Goal: Transaction & Acquisition: Subscribe to service/newsletter

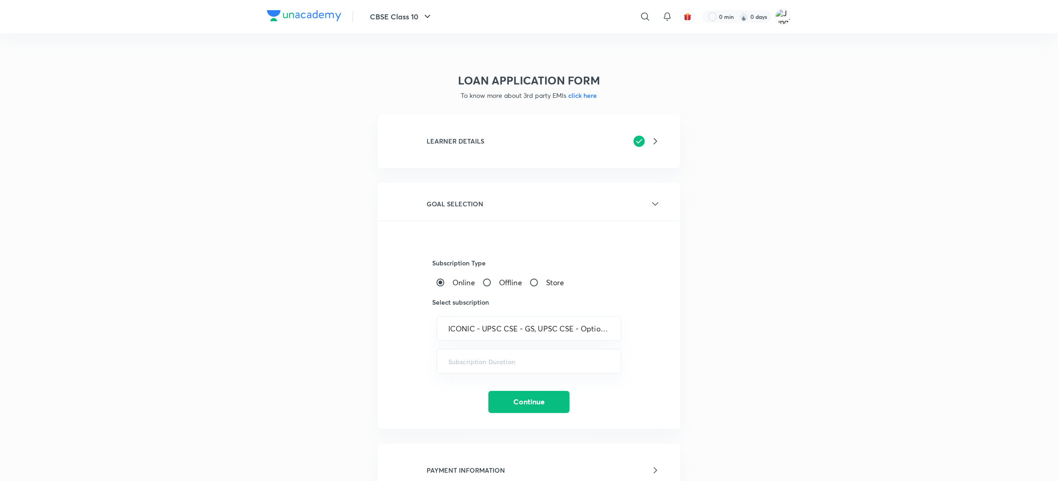
click at [507, 145] on div "LEARNER DETAILS" at bounding box center [544, 141] width 234 height 14
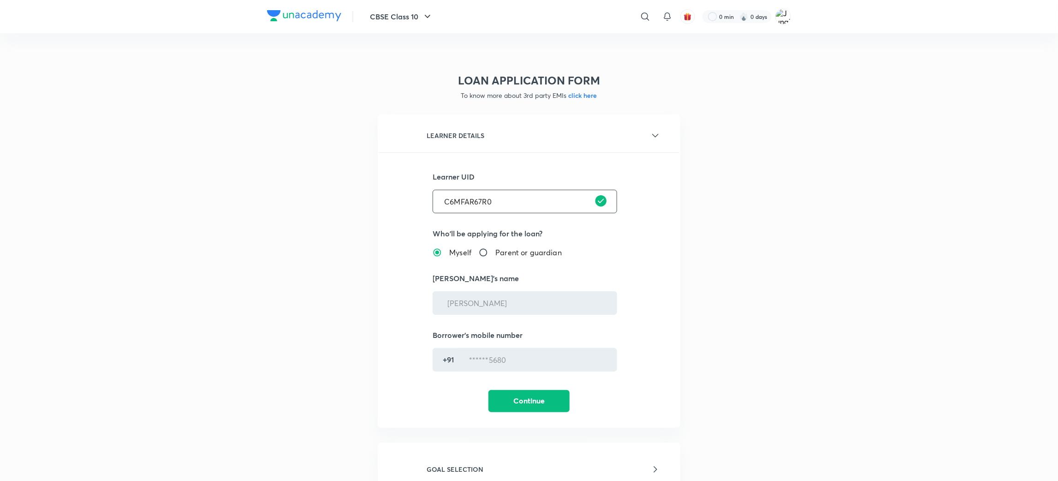
click at [477, 197] on input "C6MFAR67R0" at bounding box center [525, 202] width 184 height 24
click at [511, 194] on input "text" at bounding box center [525, 202] width 184 height 24
paste input "C6MFAR67R0"
type input "C6MFAR67R0"
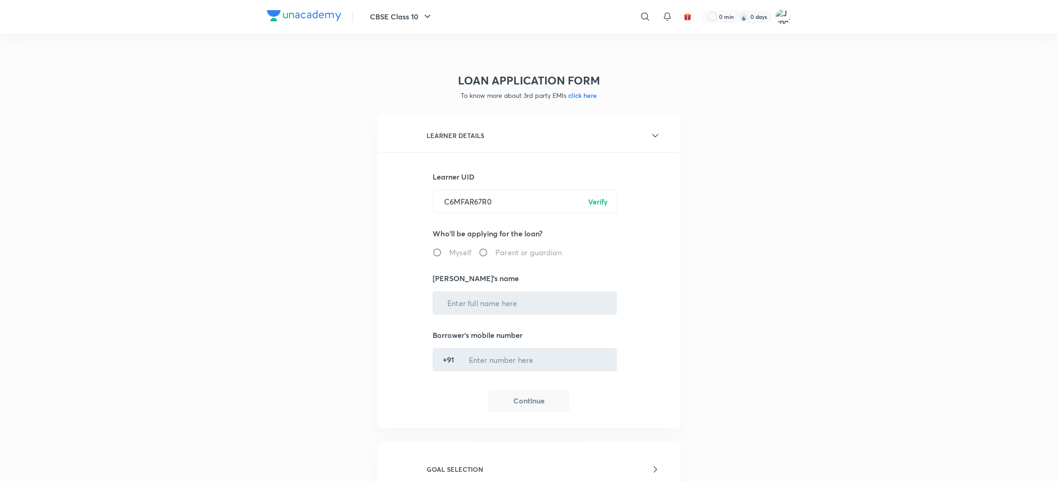
click at [597, 204] on p "Verify" at bounding box center [598, 201] width 20 height 11
radio input "true"
type input "[PERSON_NAME]"
type input "******5680"
click at [535, 390] on button "Continue" at bounding box center [528, 400] width 81 height 22
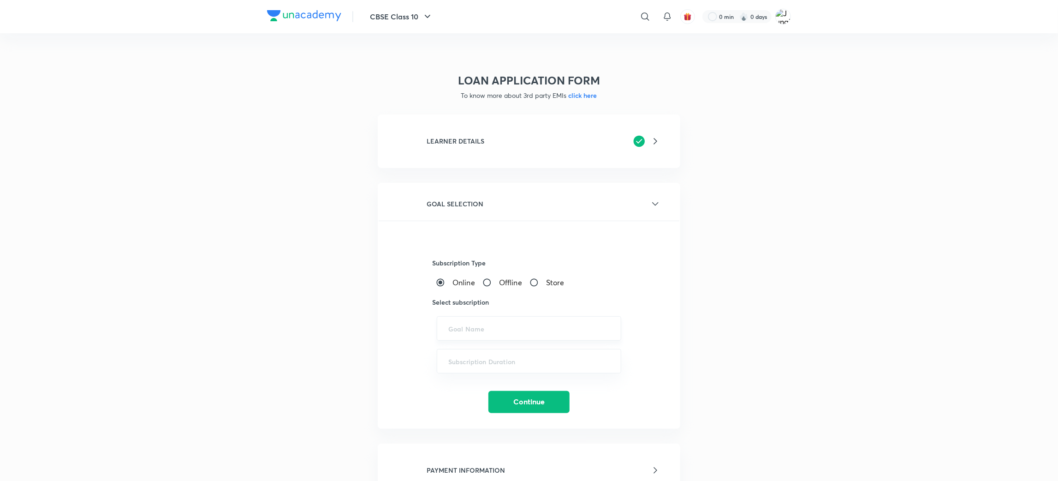
drag, startPoint x: 488, startPoint y: 312, endPoint x: 486, endPoint y: 321, distance: 9.5
click at [488, 315] on div "Subscription Type Online Offline Store Select subscription ​ ​ Continue" at bounding box center [529, 316] width 301 height 192
click at [486, 324] on input "text" at bounding box center [528, 328] width 161 height 9
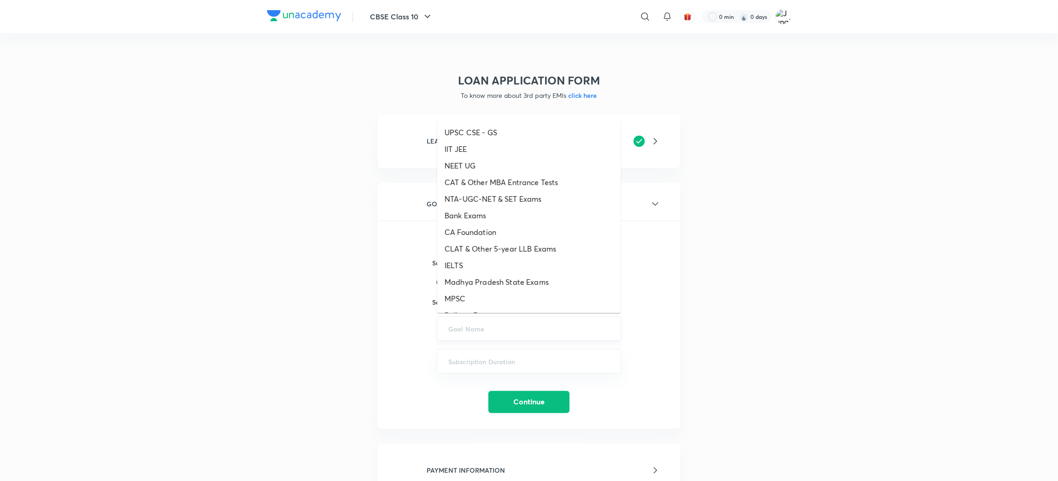
paste input "ICONIC - UPSC CSE - GS, UPSC CSE - Optional, UPSC CSE GS Platinum"
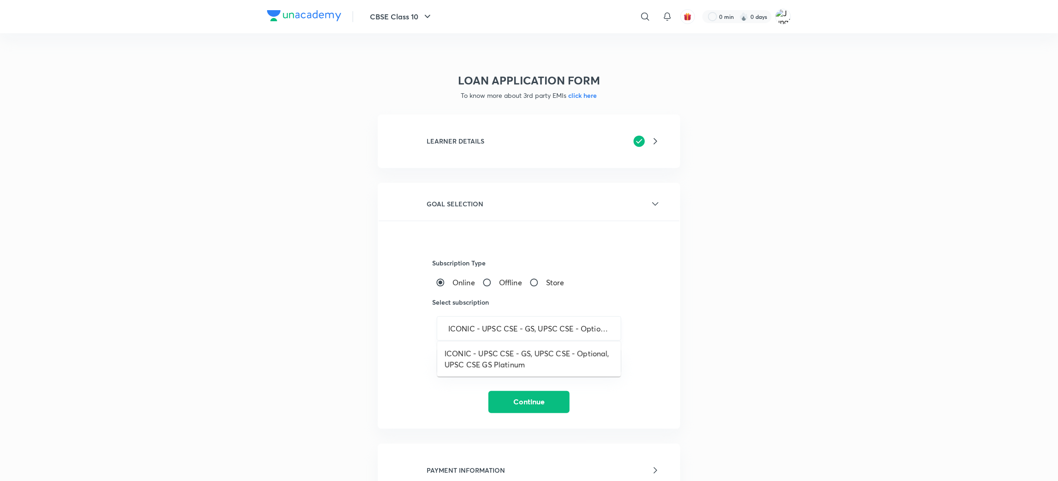
scroll to position [0, 87]
click at [500, 351] on li "ICONIC - UPSC CSE - GS, UPSC CSE - Optional, UPSC CSE GS Platinum" at bounding box center [529, 359] width 184 height 28
type input "ICONIC - UPSC CSE - GS, UPSC CSE - Optional, UPSC CSE GS Platinum"
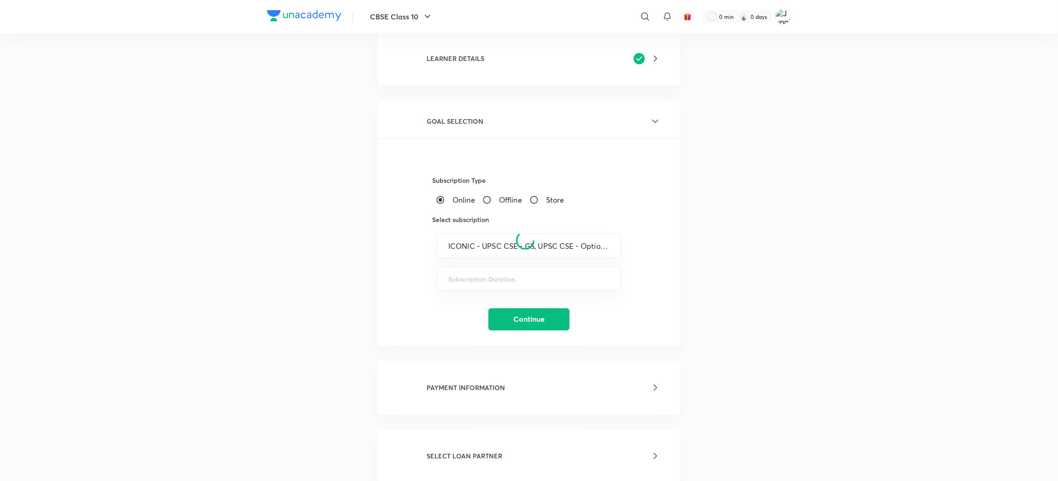
scroll to position [138, 0]
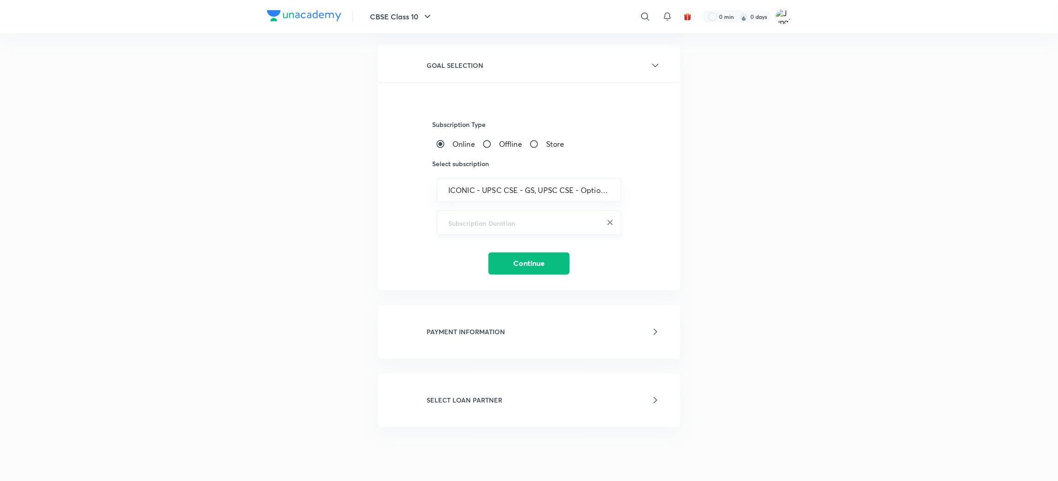
click at [491, 226] on div "​" at bounding box center [529, 222] width 184 height 24
click at [496, 214] on div "​" at bounding box center [529, 222] width 184 height 24
click at [491, 220] on input "text" at bounding box center [528, 222] width 161 height 9
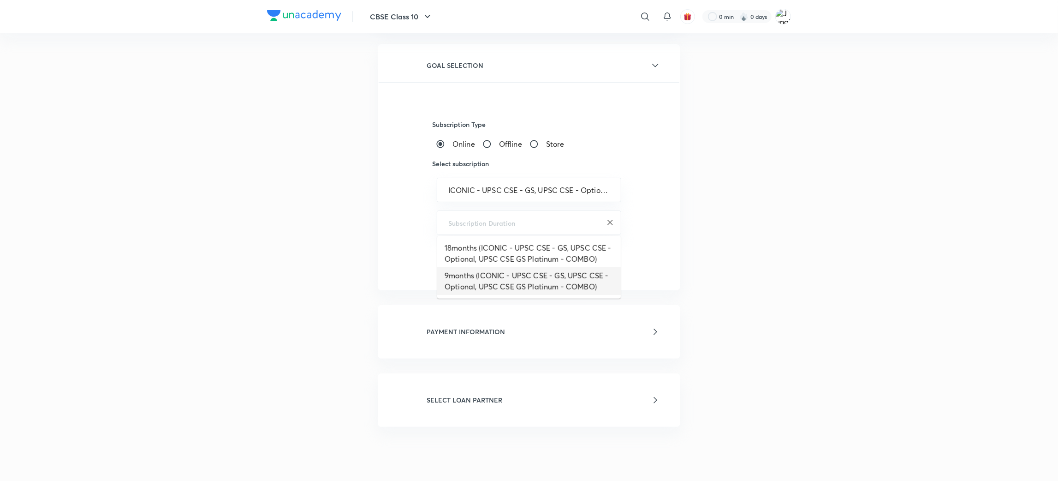
click at [487, 279] on li "9months (ICONIC - UPSC CSE - GS, UPSC CSE - Optional, UPSC CSE GS Platinum - CO…" at bounding box center [529, 281] width 184 height 28
type input "9months (ICONIC - UPSC CSE - GS, UPSC CSE - Optional, UPSC CSE GS Platinum - CO…"
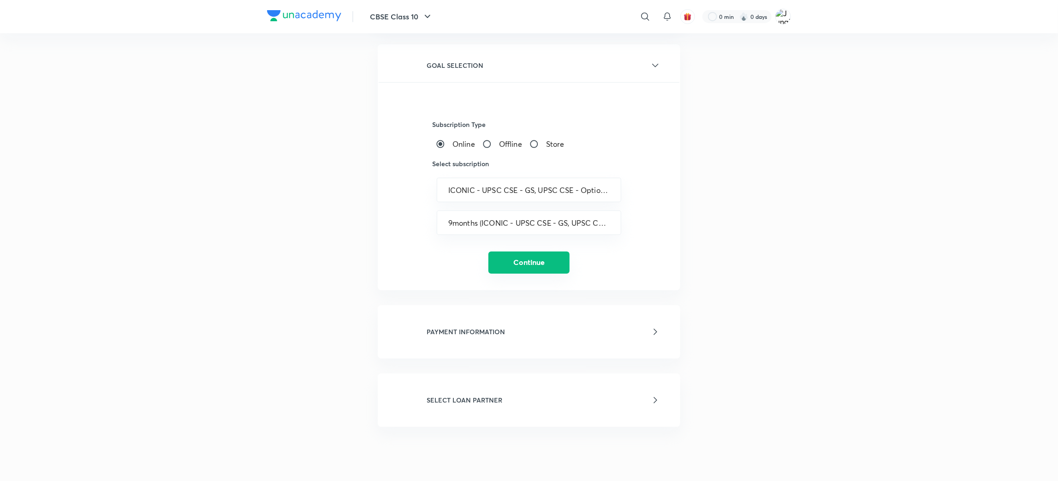
click at [514, 263] on button "Continue" at bounding box center [528, 262] width 81 height 22
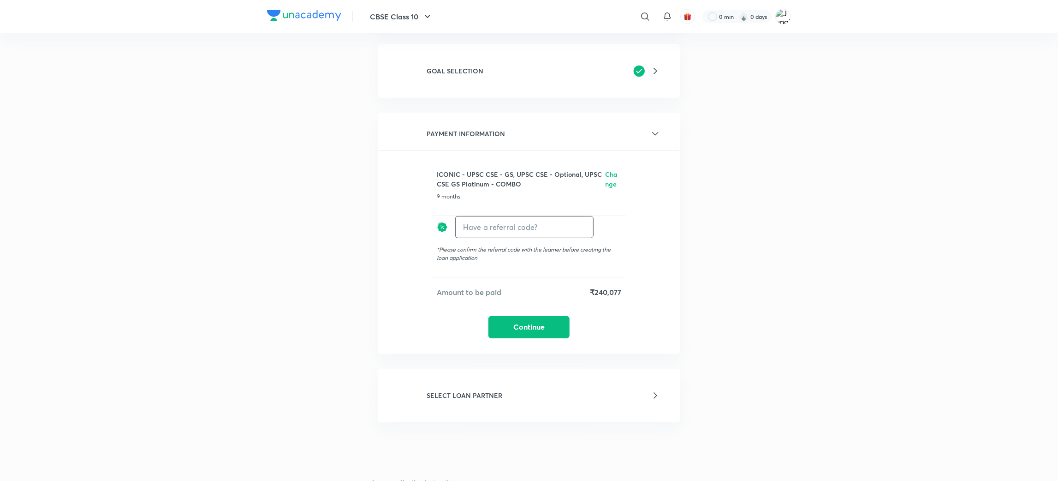
click at [519, 220] on input "text" at bounding box center [524, 227] width 137 height 22
